Goal: Navigation & Orientation: Find specific page/section

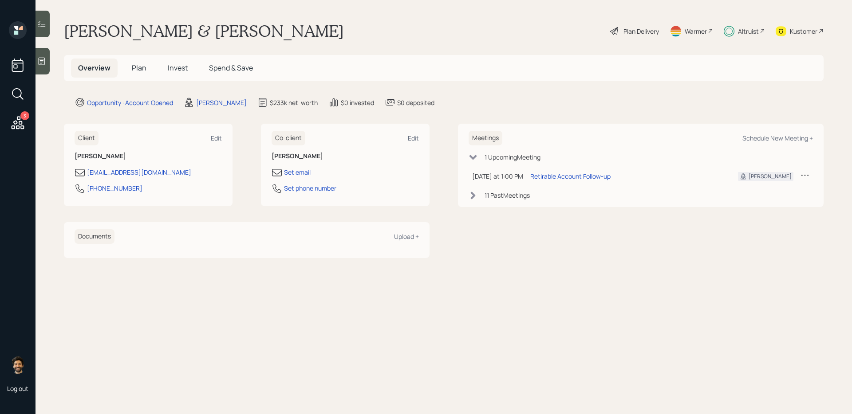
click at [150, 62] on h5 "Plan" at bounding box center [139, 68] width 29 height 19
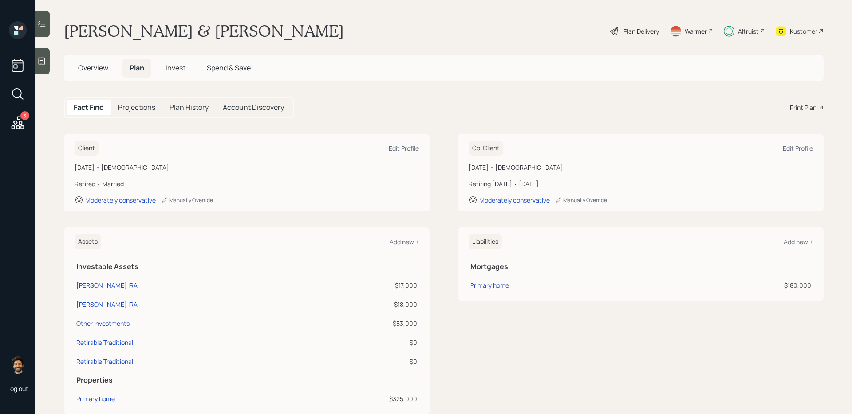
click at [107, 75] on h5 "Overview" at bounding box center [93, 68] width 44 height 19
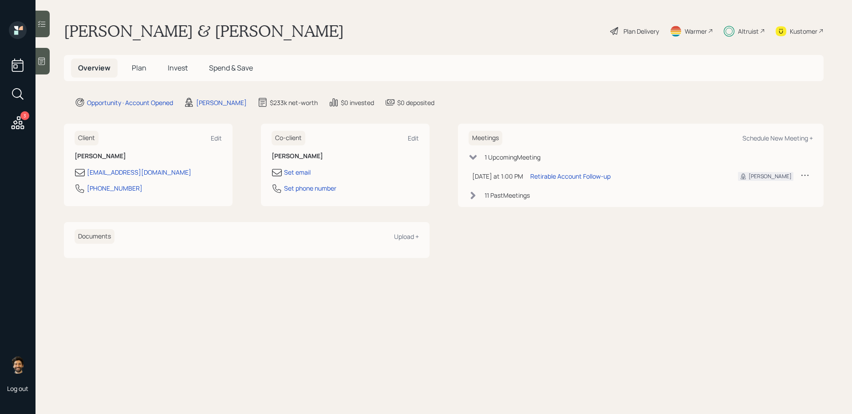
click at [643, 32] on icon at bounding box center [729, 31] width 11 height 11
